Goal: Information Seeking & Learning: Learn about a topic

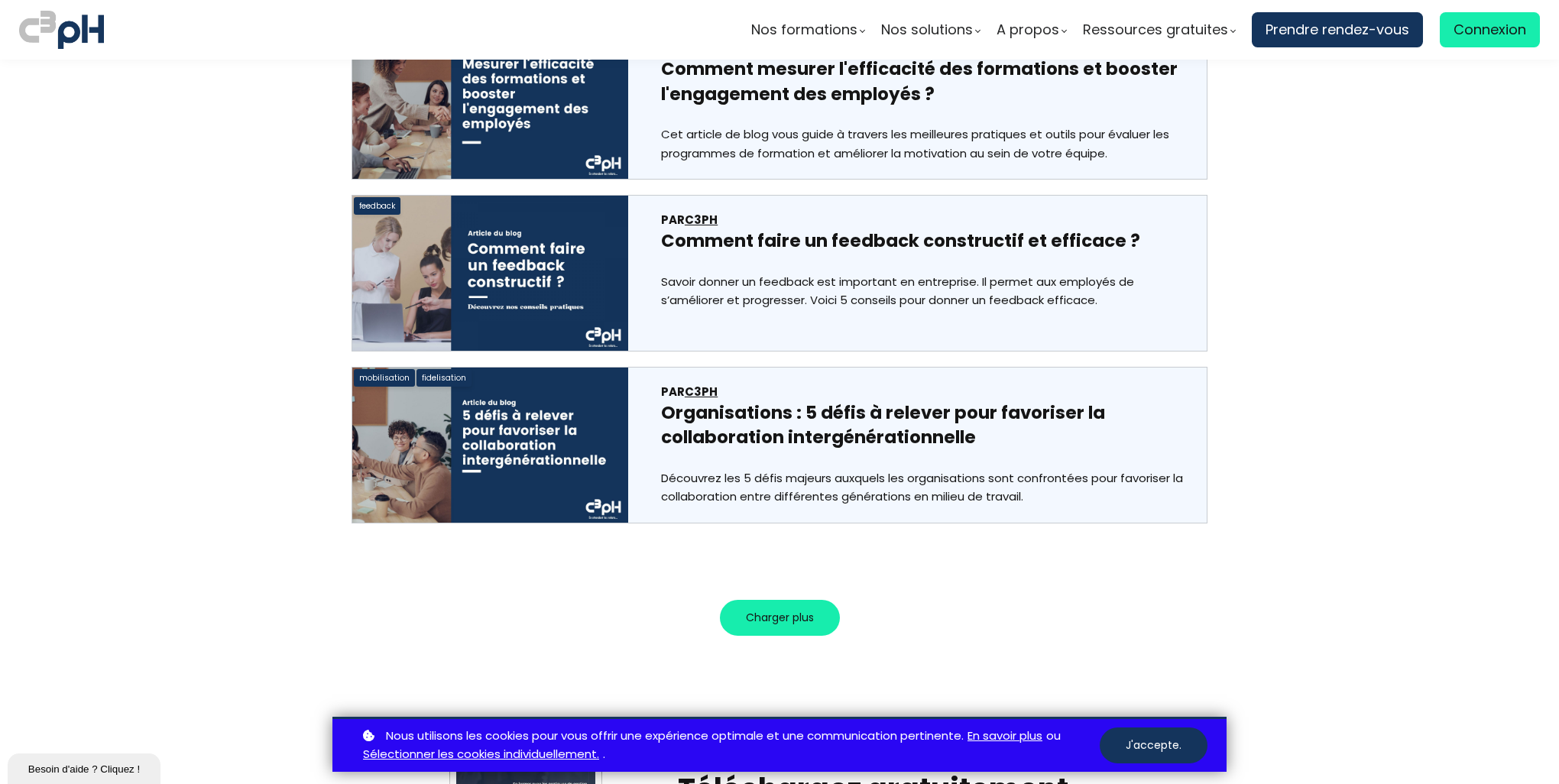
scroll to position [8559, 0]
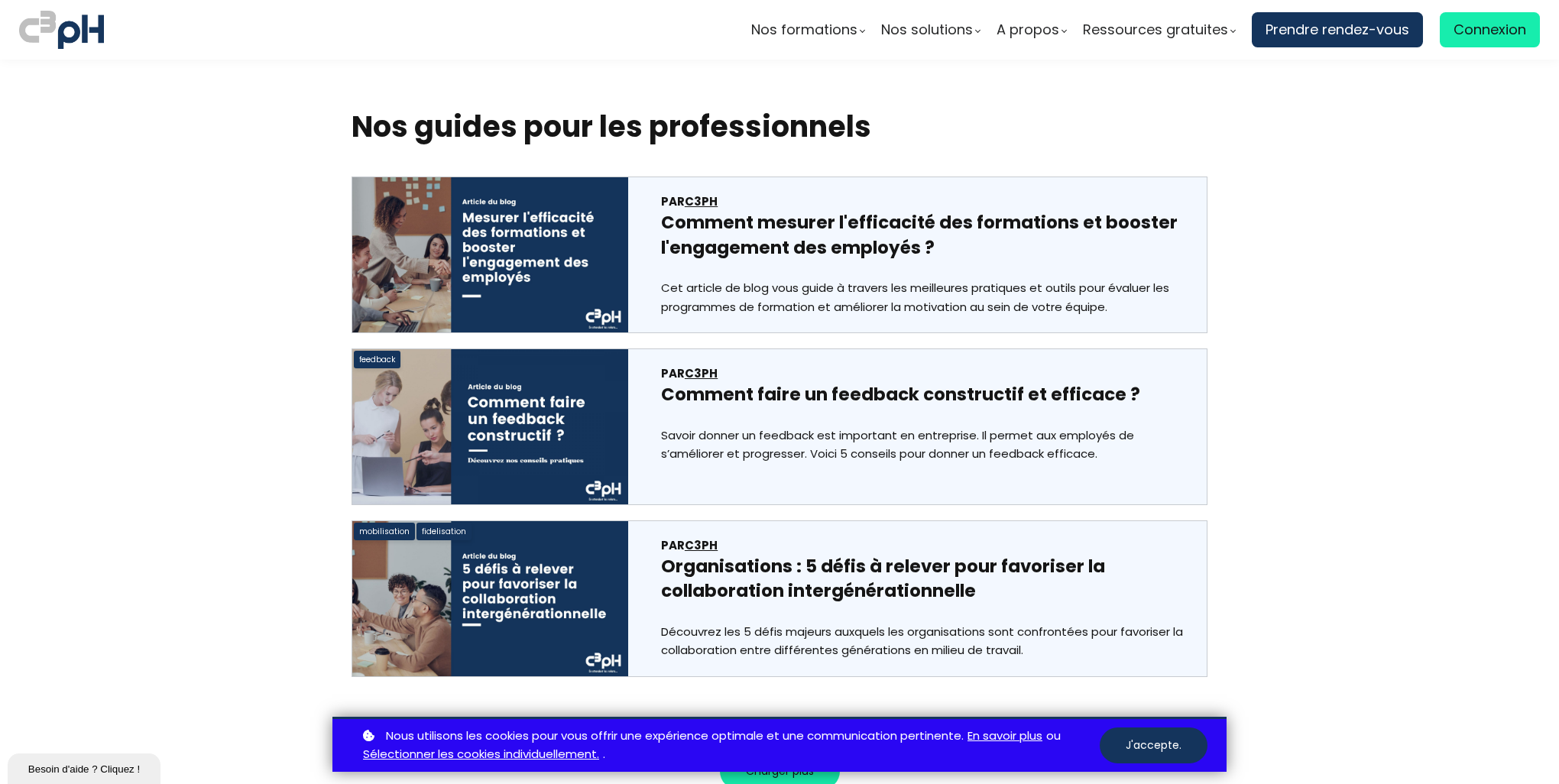
click at [685, 193] on span "C3pH" at bounding box center [702, 201] width 33 height 16
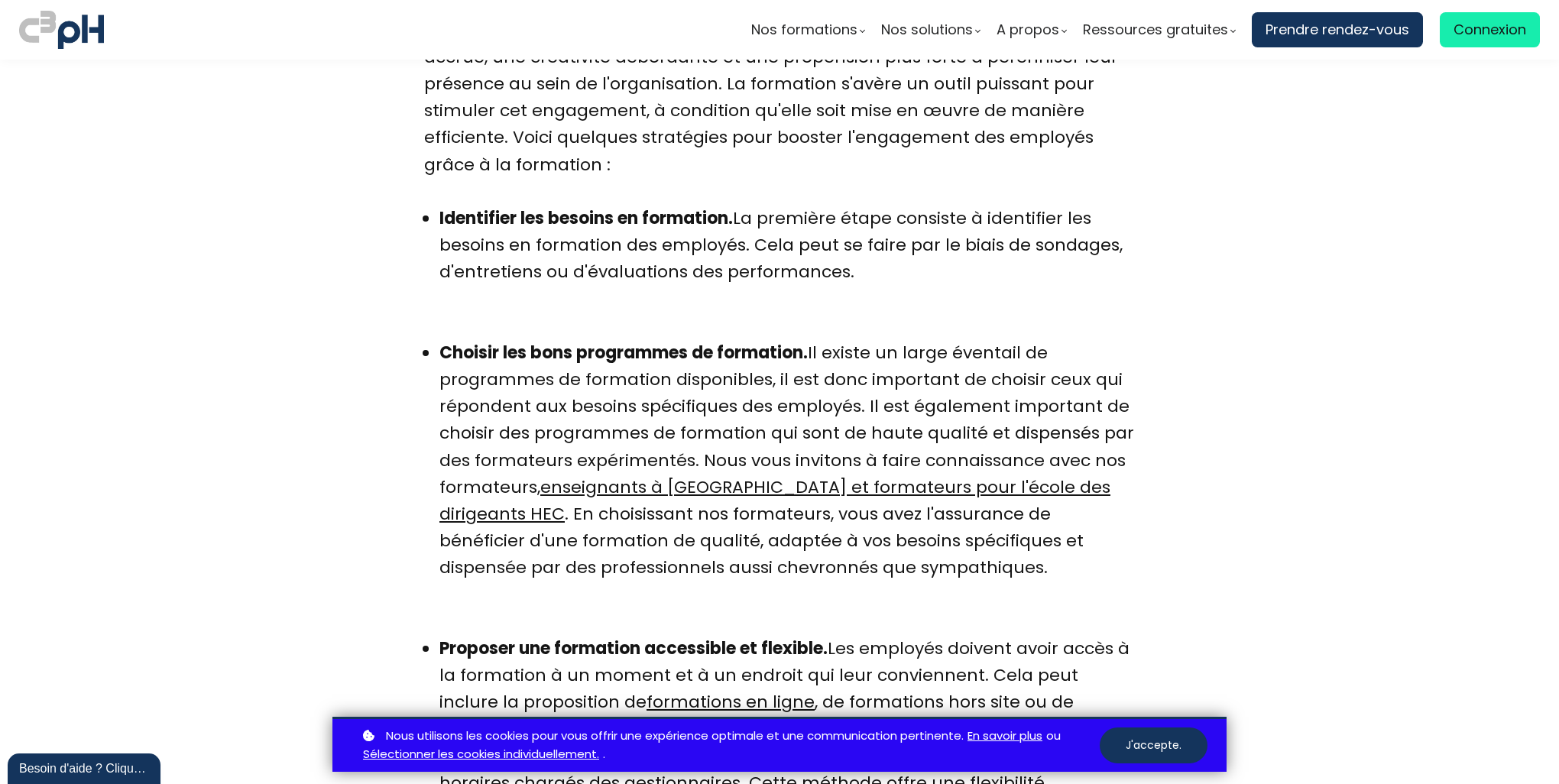
scroll to position [7184, 0]
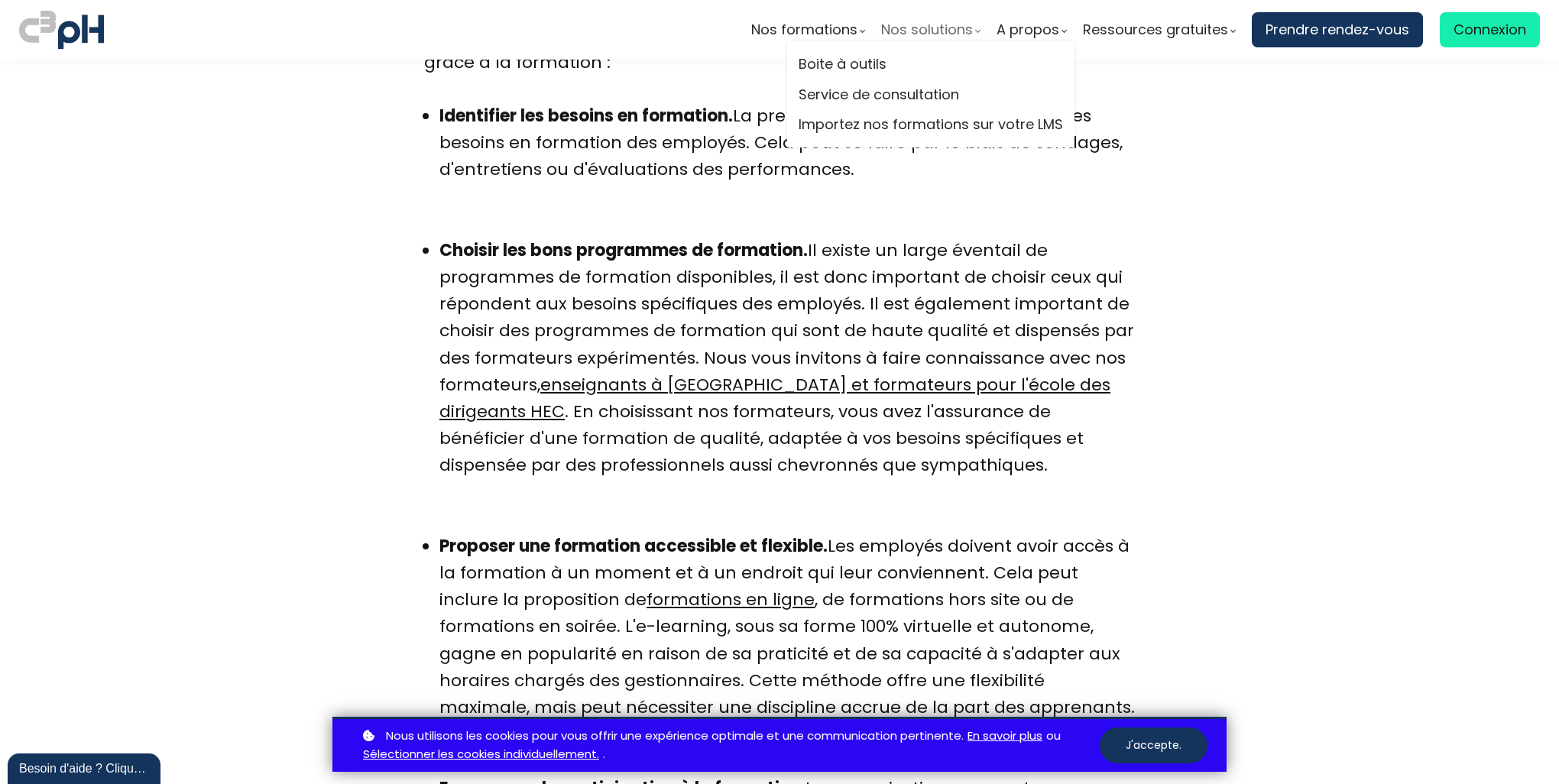
click at [909, 30] on span "Nos solutions" at bounding box center [927, 30] width 92 height 23
click at [869, 56] on link "Boite à outils" at bounding box center [931, 64] width 264 height 23
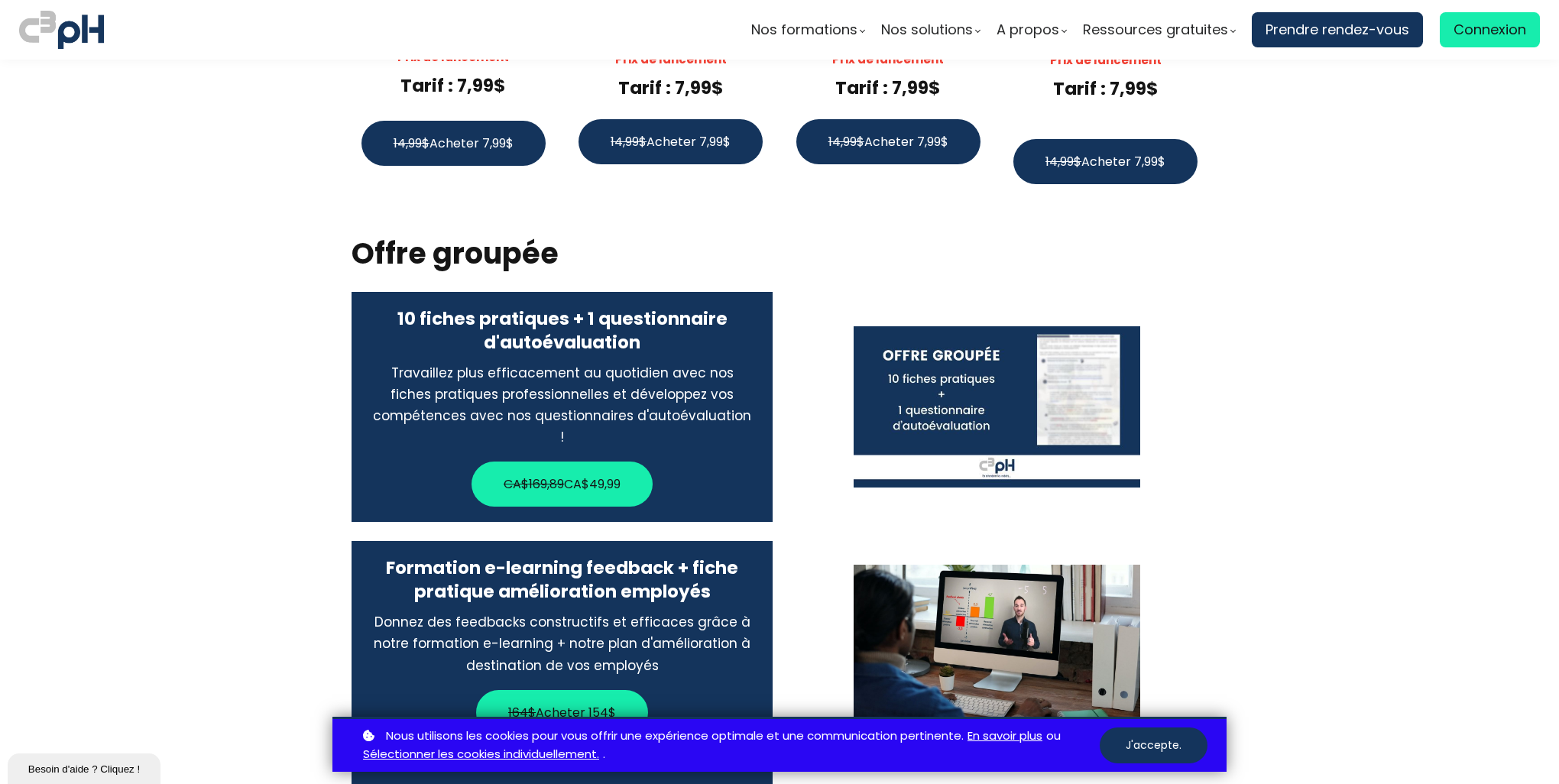
scroll to position [2675, 0]
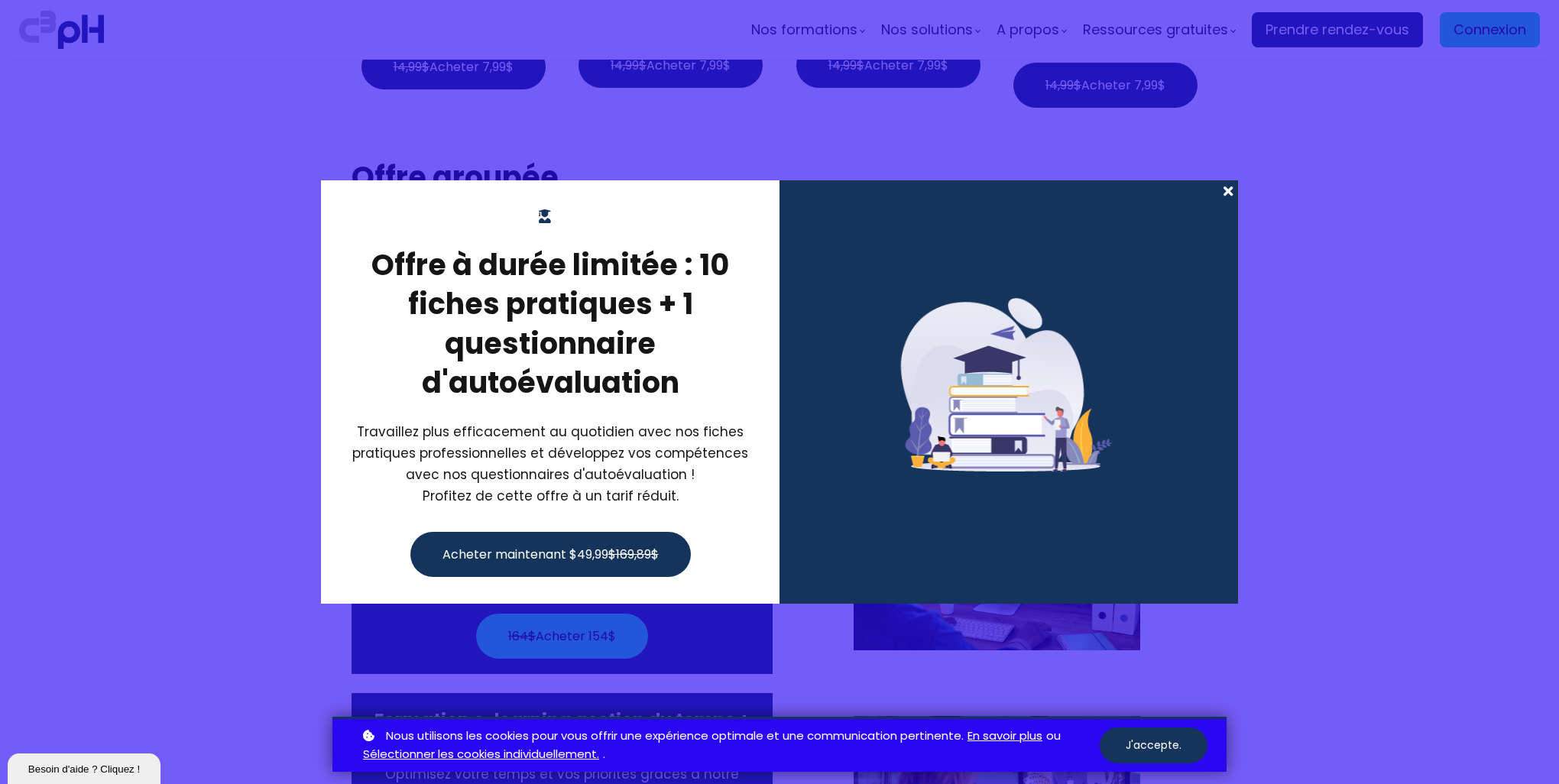
drag, startPoint x: 1230, startPoint y: 189, endPoint x: 1135, endPoint y: 210, distance: 97.3
click at [1230, 189] on span at bounding box center [1227, 191] width 20 height 21
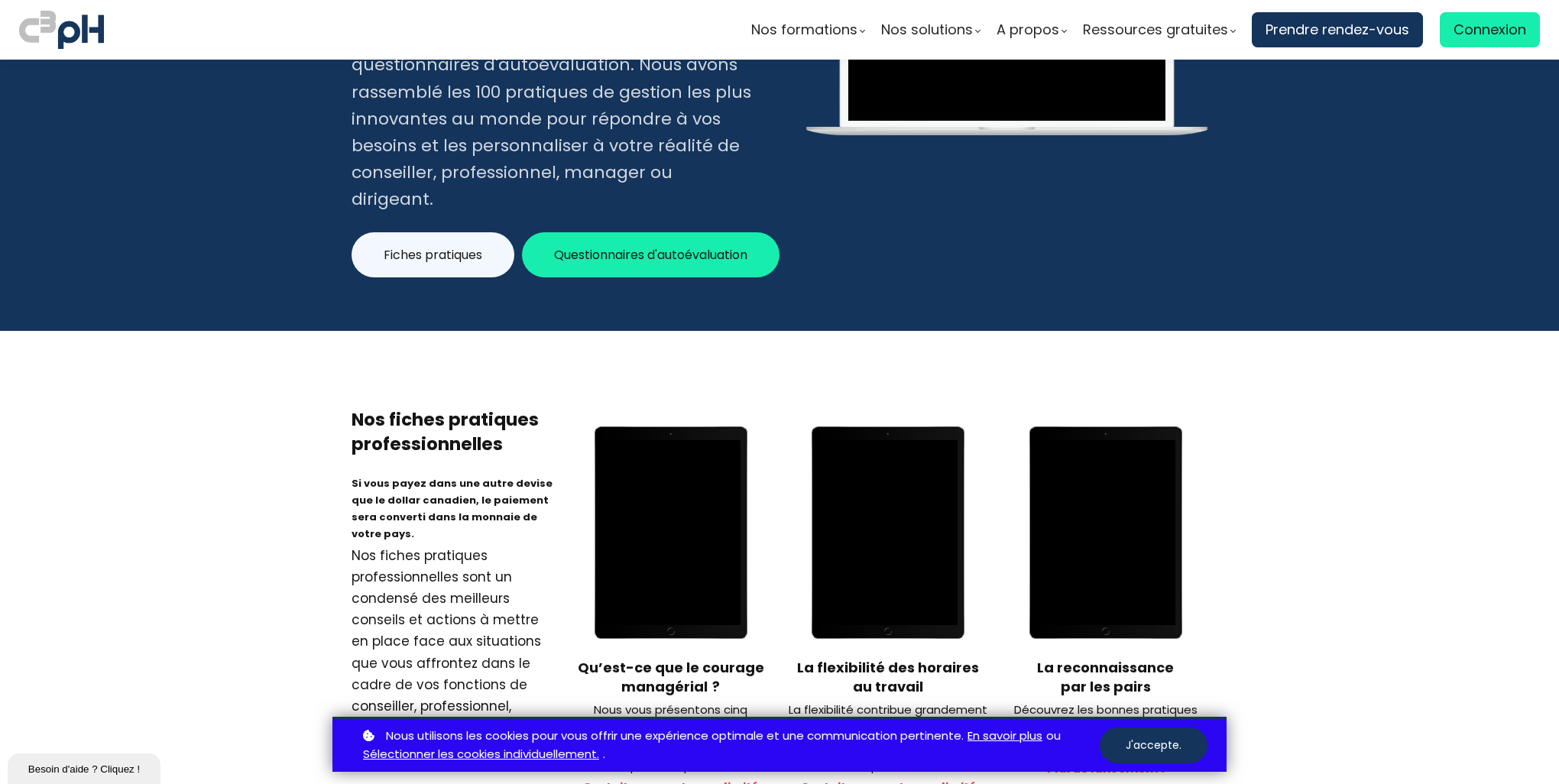
scroll to position [0, 0]
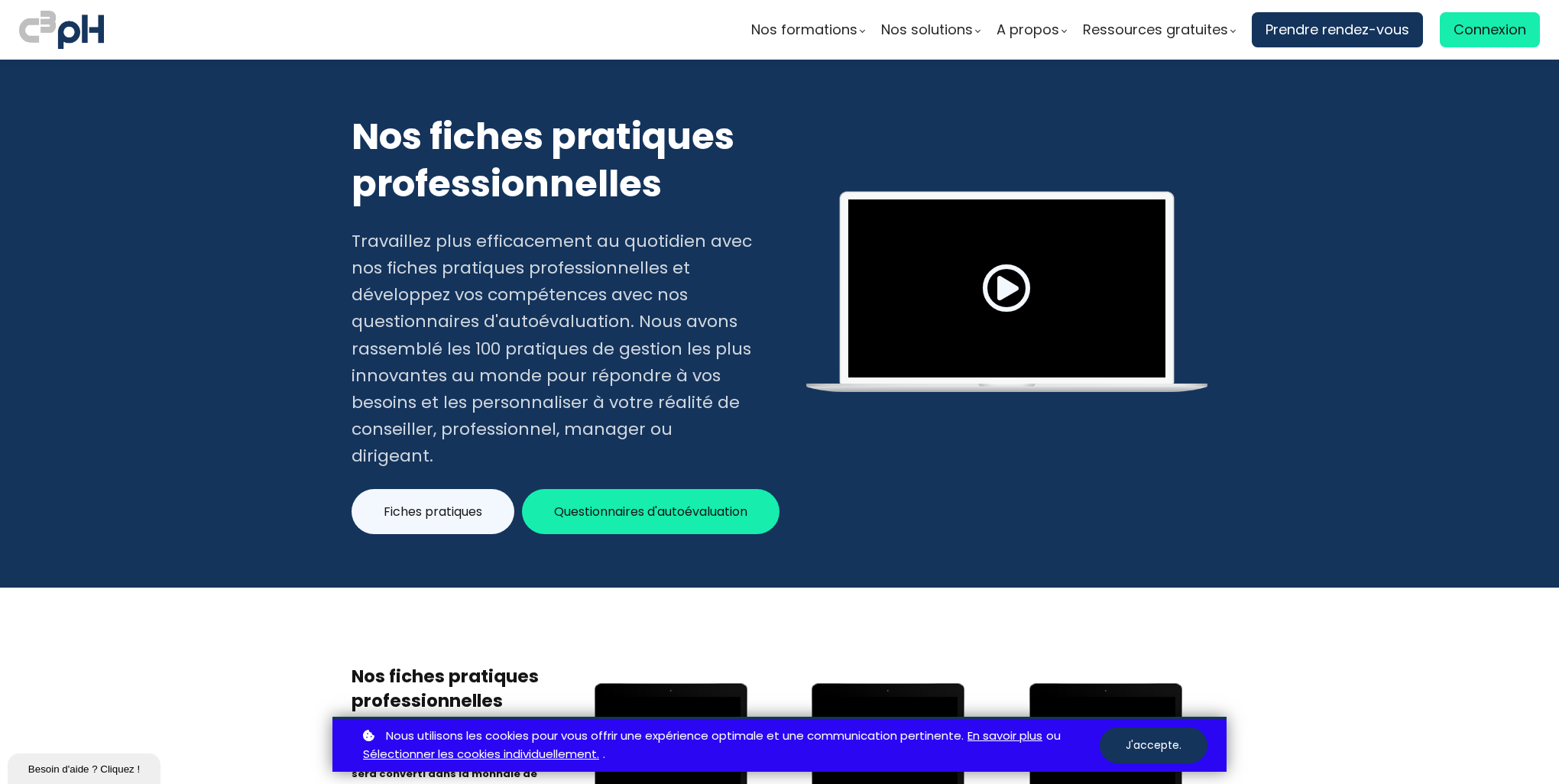
click at [563, 41] on div "Nos formations Parcours gestionnaire Parcours employés Nos formations e-learning" at bounding box center [1015, 30] width 1088 height 44
